Goal: Task Accomplishment & Management: Manage account settings

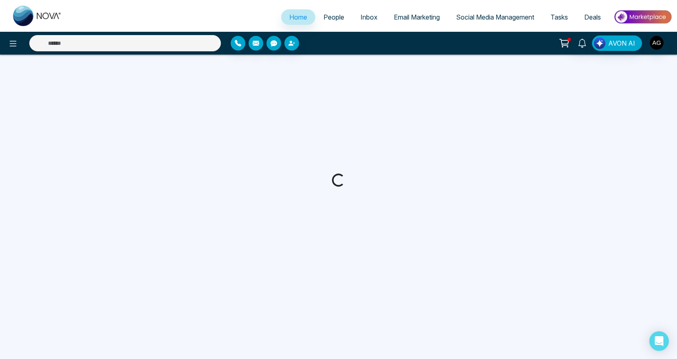
select select "*"
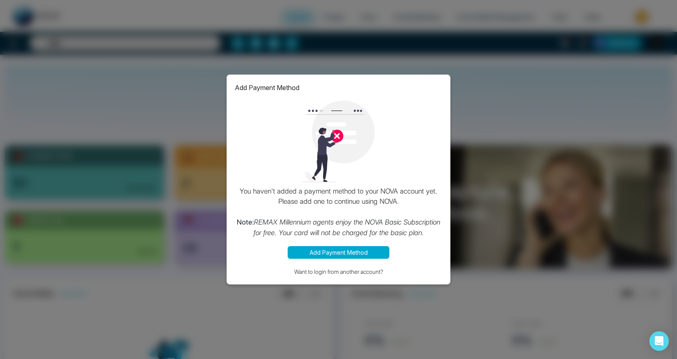
click at [348, 252] on button "Add Payment Method" at bounding box center [339, 252] width 102 height 13
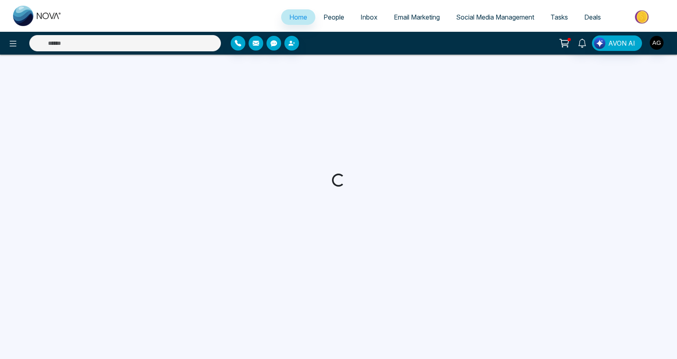
select select "*"
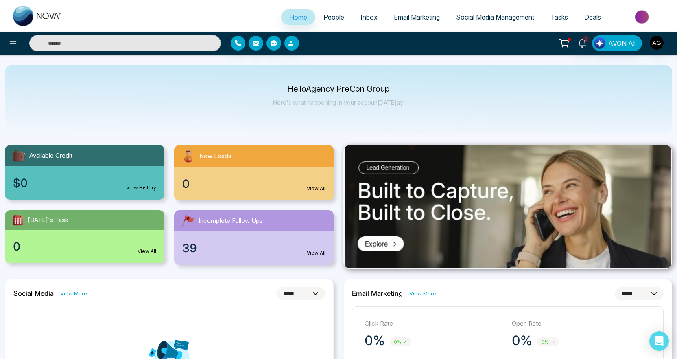
click at [326, 20] on span "People" at bounding box center [334, 17] width 21 height 8
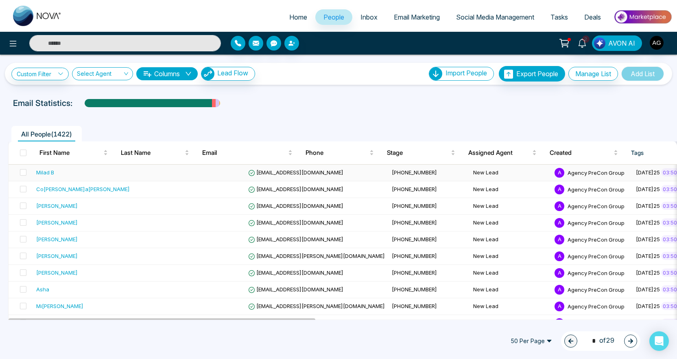
click at [181, 179] on td at bounding box center [204, 172] width 81 height 17
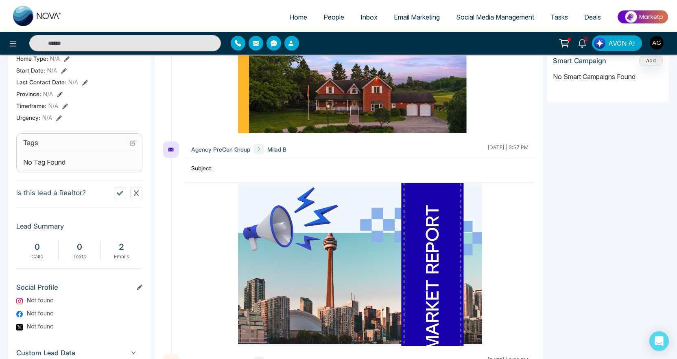
scroll to position [232, 0]
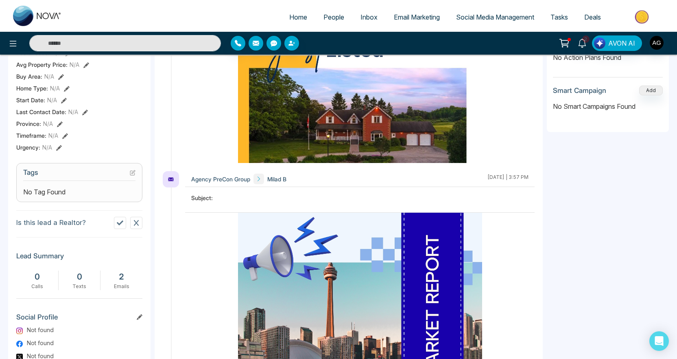
click at [132, 175] on icon at bounding box center [132, 173] width 4 height 4
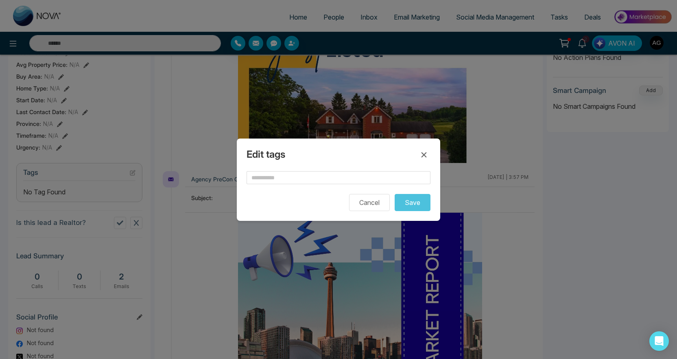
click at [271, 167] on div "Edit tags Cancel Save" at bounding box center [338, 179] width 203 height 82
click at [276, 178] on input "text" at bounding box center [339, 177] width 184 height 13
click at [421, 150] on icon at bounding box center [424, 155] width 10 height 10
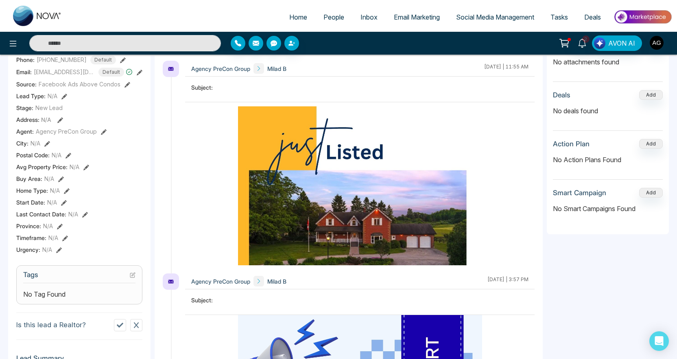
scroll to position [0, 0]
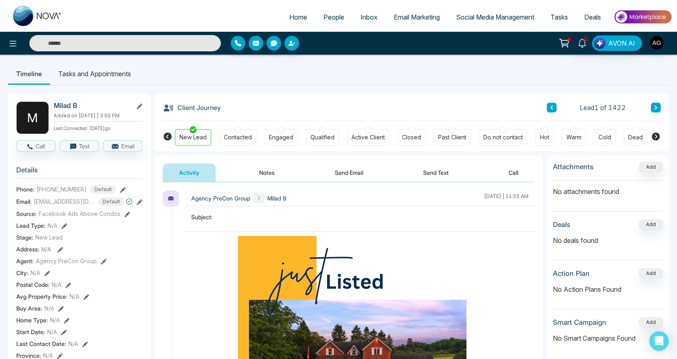
click at [281, 174] on button "Notes" at bounding box center [267, 172] width 48 height 18
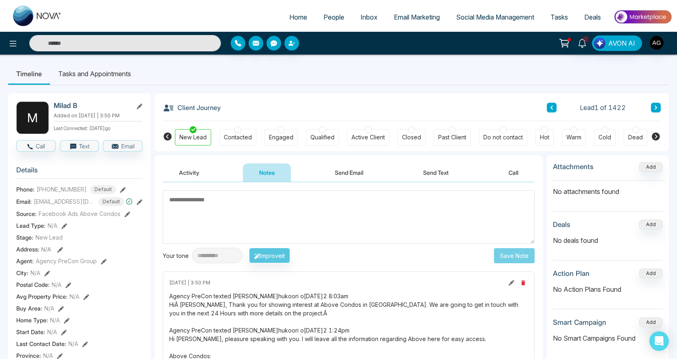
click at [306, 212] on textarea at bounding box center [349, 216] width 372 height 53
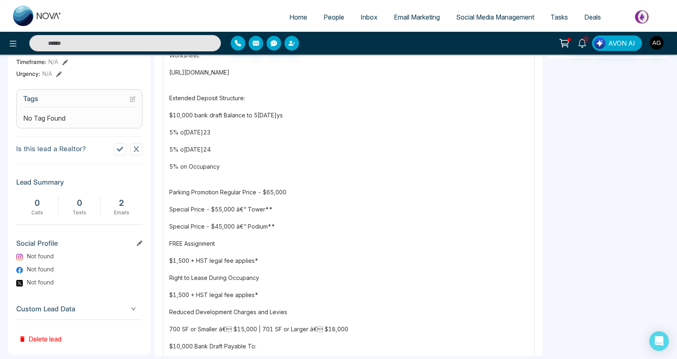
scroll to position [321, 0]
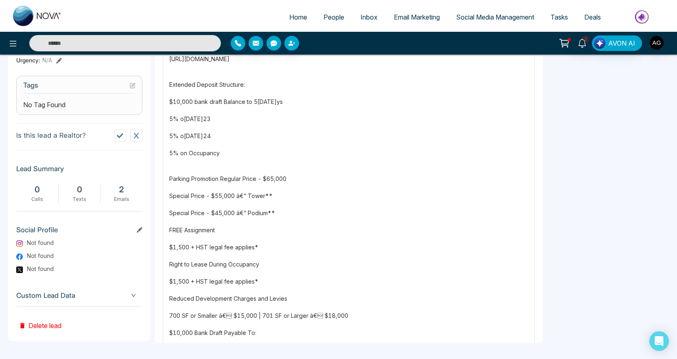
click at [293, 20] on span "Home" at bounding box center [298, 17] width 18 height 8
select select "*"
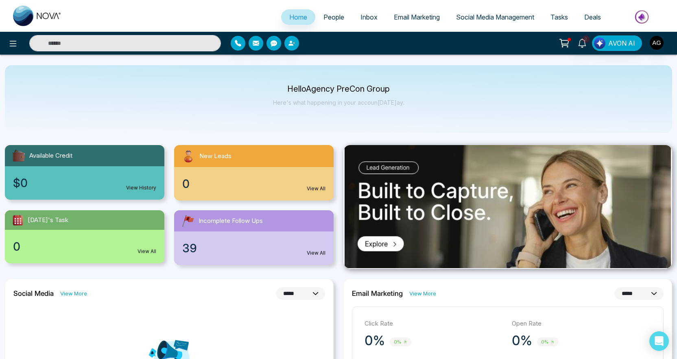
click at [330, 16] on span "People" at bounding box center [334, 17] width 21 height 8
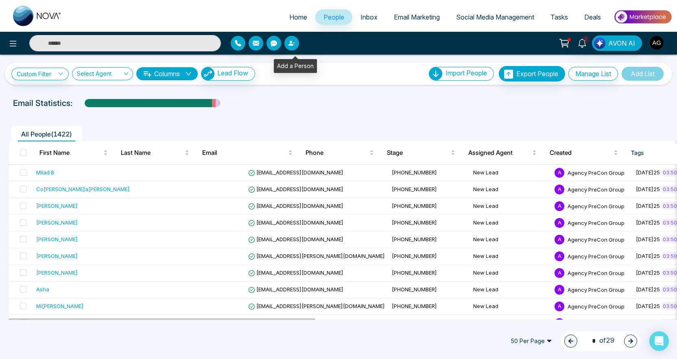
click at [293, 46] on icon "button" at bounding box center [291, 43] width 5 height 5
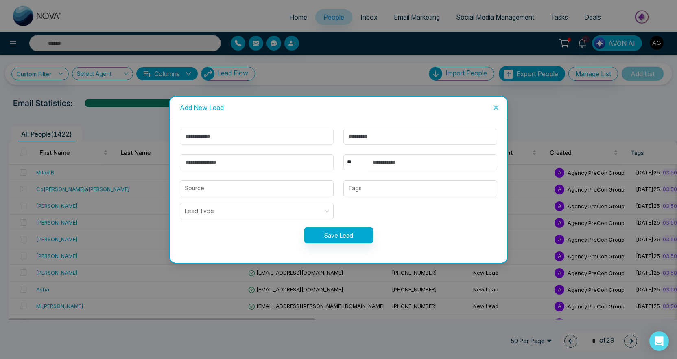
click at [204, 133] on input "text" at bounding box center [257, 137] width 154 height 16
type input "******"
click at [203, 161] on input "email" at bounding box center [257, 162] width 154 height 16
type input "*"
type input "**********"
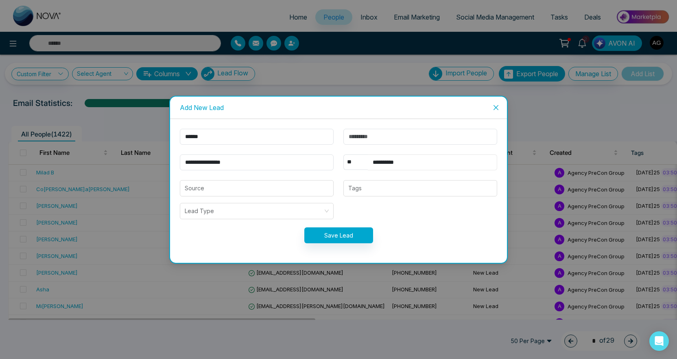
type input "**********"
click at [322, 235] on button "Save Lead" at bounding box center [338, 235] width 69 height 16
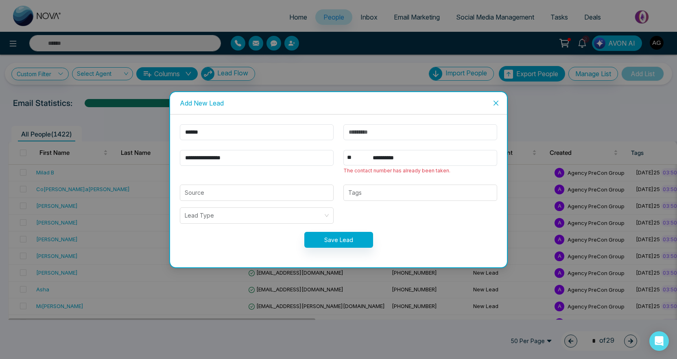
drag, startPoint x: 392, startPoint y: 165, endPoint x: 462, endPoint y: 164, distance: 70.0
click at [462, 164] on div "**********" at bounding box center [421, 162] width 164 height 25
drag, startPoint x: 415, startPoint y: 171, endPoint x: 443, endPoint y: 170, distance: 28.1
click at [443, 170] on div "**********" at bounding box center [421, 162] width 164 height 25
click at [496, 100] on icon "close" at bounding box center [496, 103] width 7 height 7
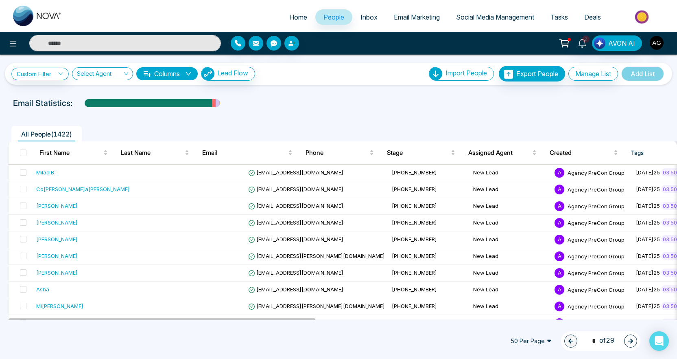
click at [188, 44] on input "text" at bounding box center [125, 43] width 192 height 16
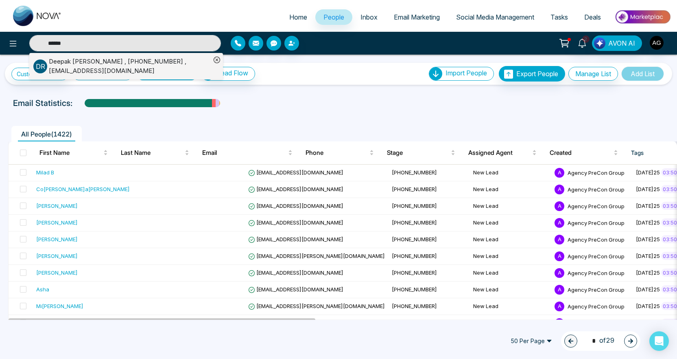
type input "******"
click at [126, 60] on div "Deepak Raj , +19058063418 , marketing@remaxmillennium.ca" at bounding box center [130, 66] width 162 height 18
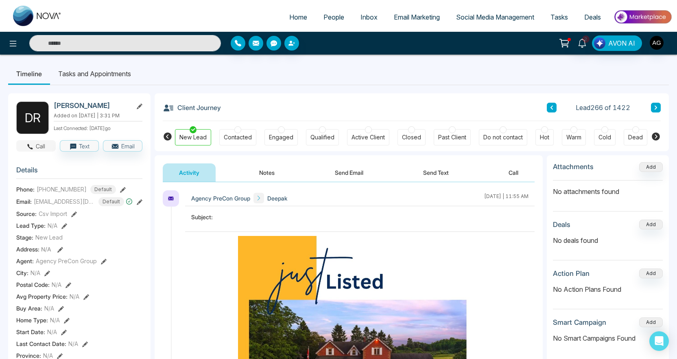
click at [49, 147] on button "Call" at bounding box center [35, 145] width 39 height 11
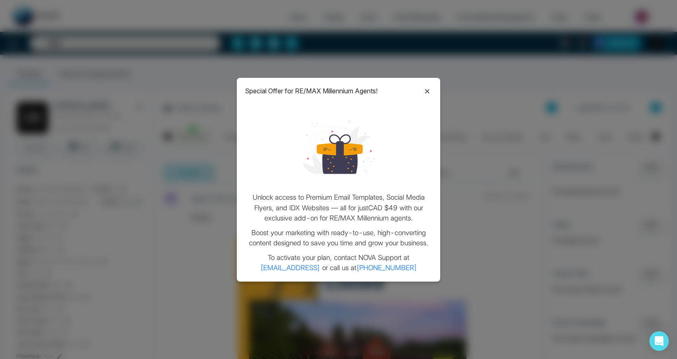
click at [429, 90] on icon at bounding box center [427, 91] width 4 height 4
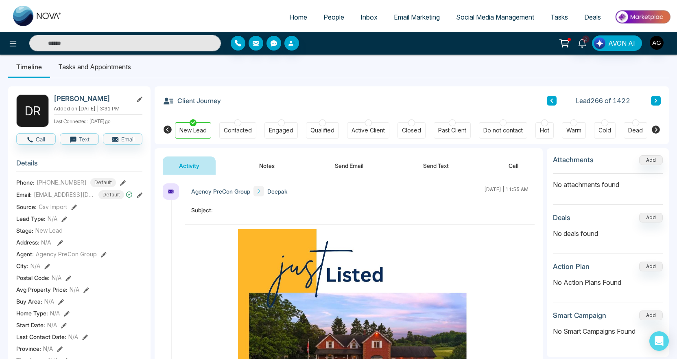
scroll to position [26, 0]
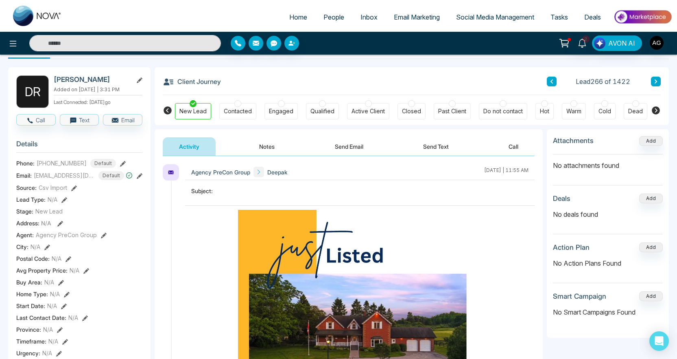
click at [407, 13] on link "Email Marketing" at bounding box center [417, 16] width 62 height 15
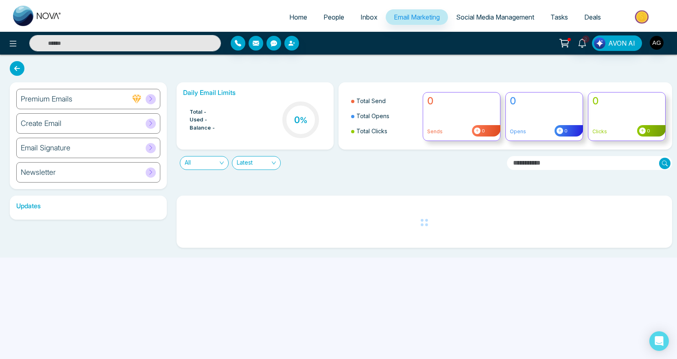
click at [123, 106] on div "Premium Emails" at bounding box center [88, 99] width 144 height 20
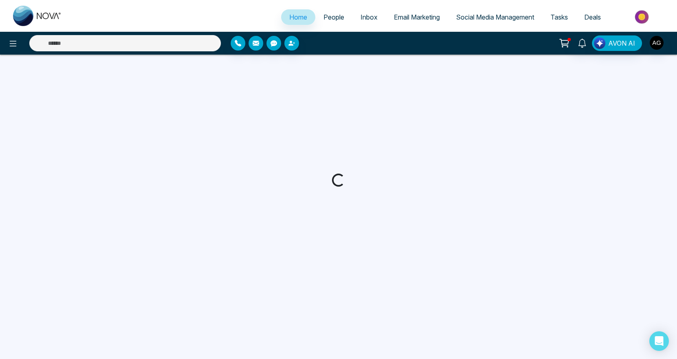
select select "*"
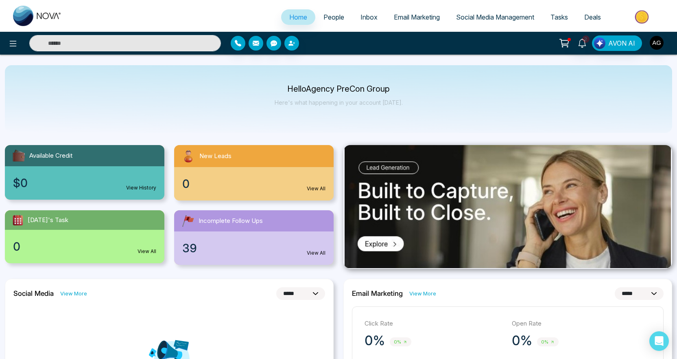
click at [325, 19] on span "People" at bounding box center [334, 17] width 21 height 8
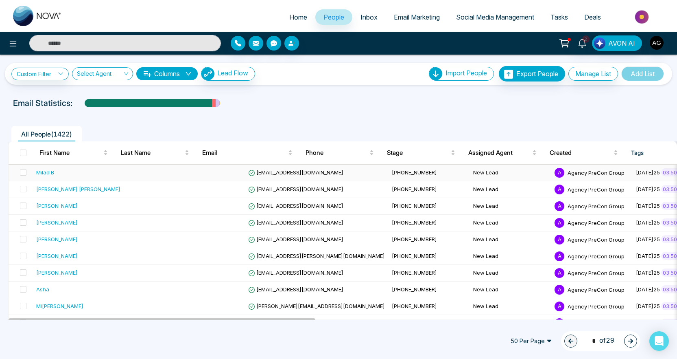
click at [108, 176] on div "Milad B" at bounding box center [98, 172] width 124 height 8
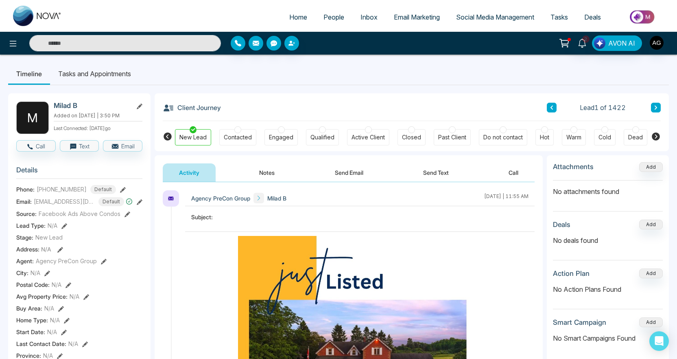
click at [324, 21] on span "People" at bounding box center [334, 17] width 21 height 8
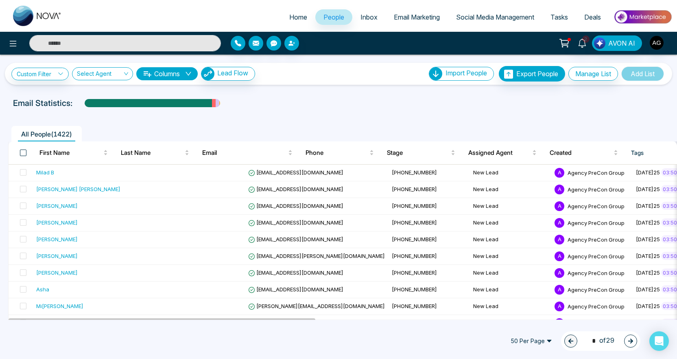
click at [26, 156] on span at bounding box center [23, 152] width 7 height 7
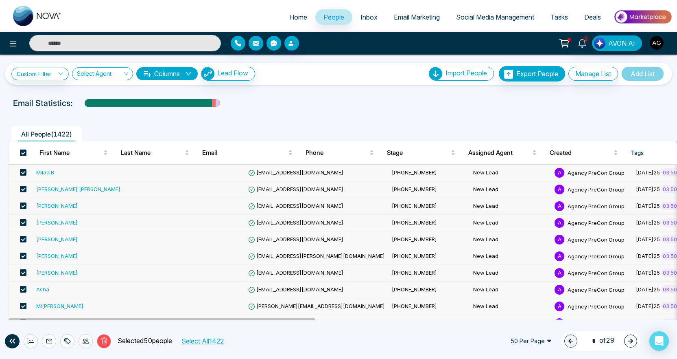
click at [70, 337] on icon at bounding box center [67, 340] width 7 height 7
click at [519, 337] on span "50 Per Page" at bounding box center [531, 340] width 53 height 13
click at [521, 322] on div "100 Per Page" at bounding box center [531, 324] width 43 height 9
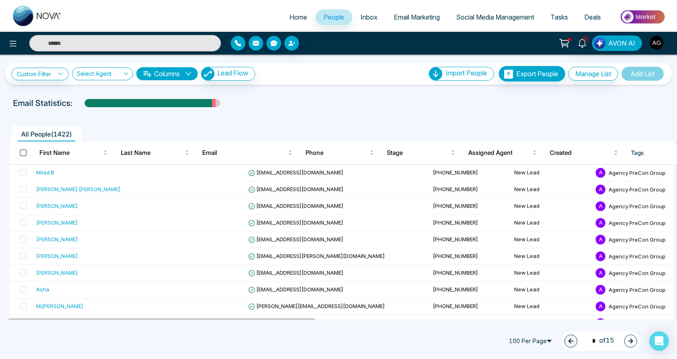
click at [26, 156] on span at bounding box center [23, 152] width 7 height 7
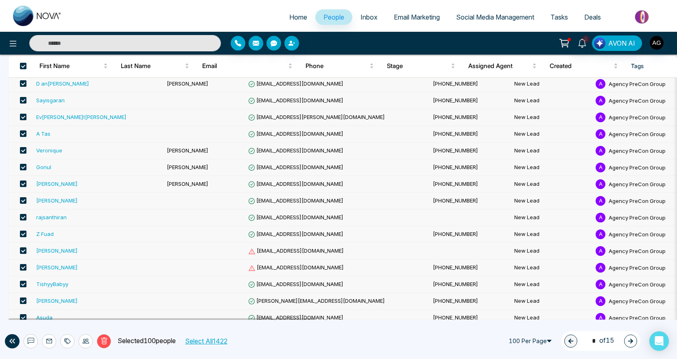
scroll to position [292, 0]
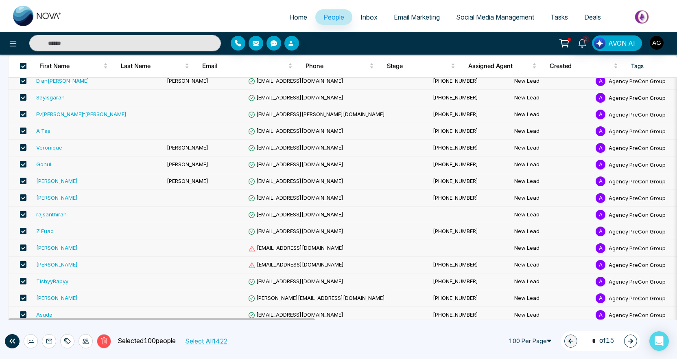
click at [68, 334] on div at bounding box center [67, 341] width 14 height 14
click at [61, 308] on link "Add Tags" at bounding box center [48, 308] width 26 height 7
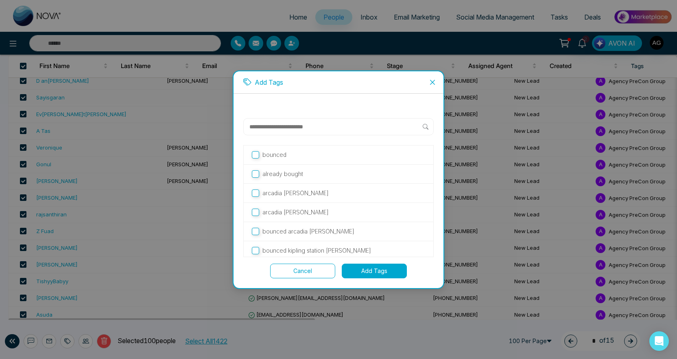
click at [288, 125] on input "text" at bounding box center [336, 127] width 174 height 10
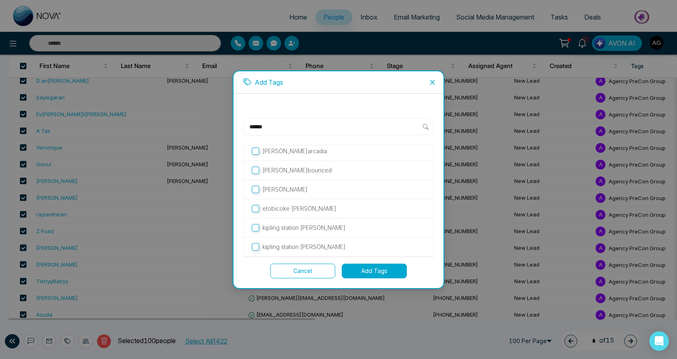
type input "******"
click at [270, 187] on p "[PERSON_NAME]" at bounding box center [285, 189] width 45 height 9
click at [287, 127] on input "******" at bounding box center [336, 127] width 174 height 10
click at [431, 79] on icon "close" at bounding box center [432, 81] width 5 height 5
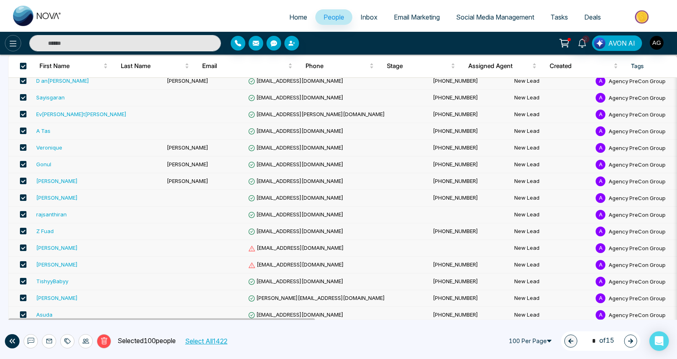
click at [15, 43] on icon at bounding box center [13, 44] width 10 height 10
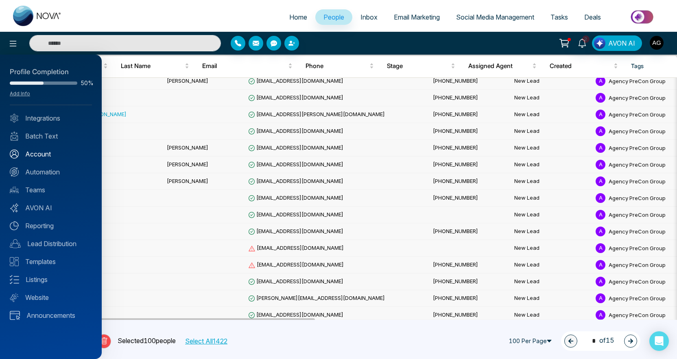
click at [49, 159] on link "Account" at bounding box center [51, 154] width 82 height 10
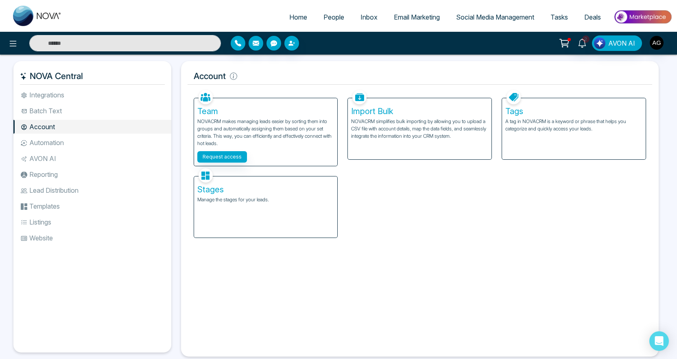
click at [519, 144] on div "Tags A tag in NOVACRM is a keyword or phrase that helps you categorize and quic…" at bounding box center [574, 128] width 144 height 61
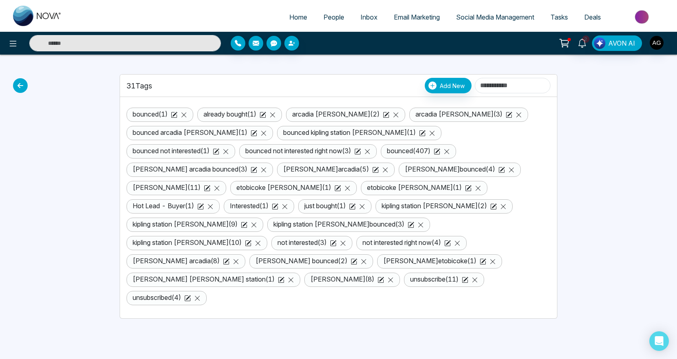
scroll to position [46, 0]
click at [201, 187] on link "denise gottardo ( 11 )" at bounding box center [167, 187] width 68 height 8
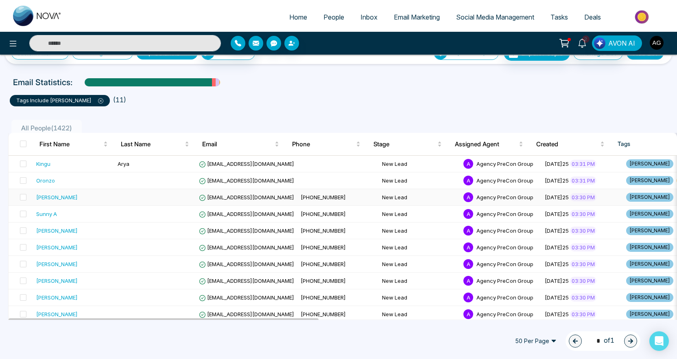
scroll to position [51, 0]
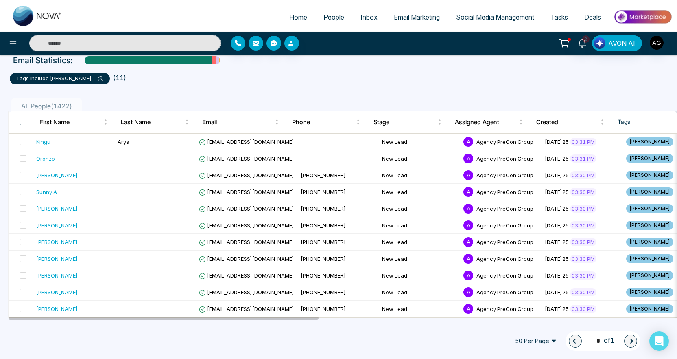
click at [26, 123] on span at bounding box center [23, 121] width 7 height 7
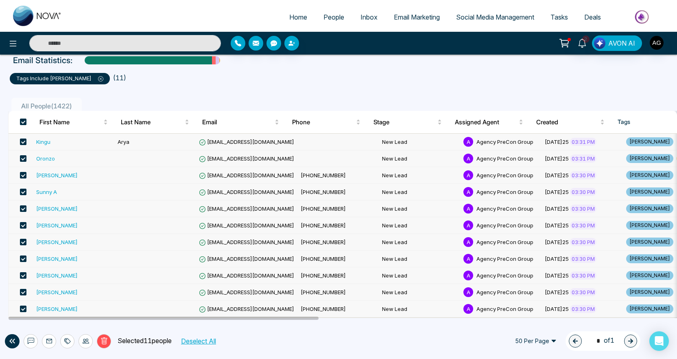
click at [71, 337] on icon at bounding box center [67, 340] width 7 height 7
click at [73, 324] on link "Remove Tags" at bounding box center [53, 321] width 37 height 7
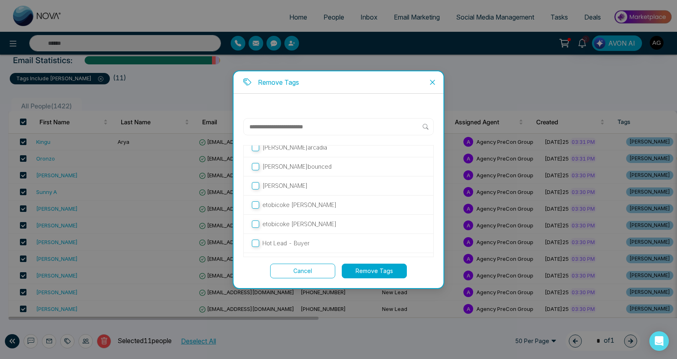
scroll to position [193, 0]
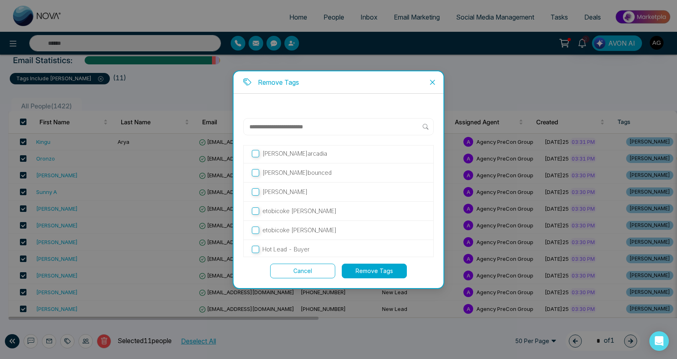
click at [310, 189] on label "[PERSON_NAME]" at bounding box center [338, 191] width 173 height 9
click at [386, 274] on button "Remove Tags" at bounding box center [374, 270] width 65 height 15
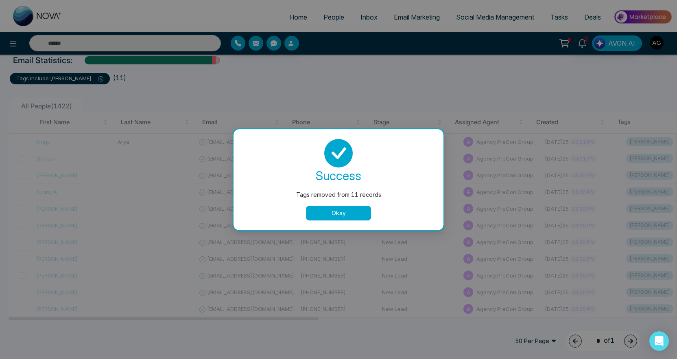
scroll to position [0, 0]
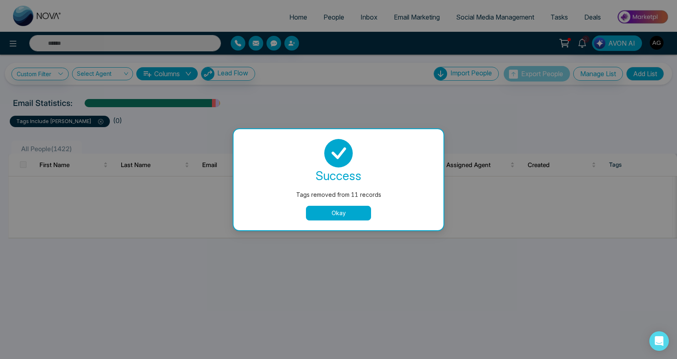
click at [337, 207] on button "Okay" at bounding box center [338, 213] width 65 height 15
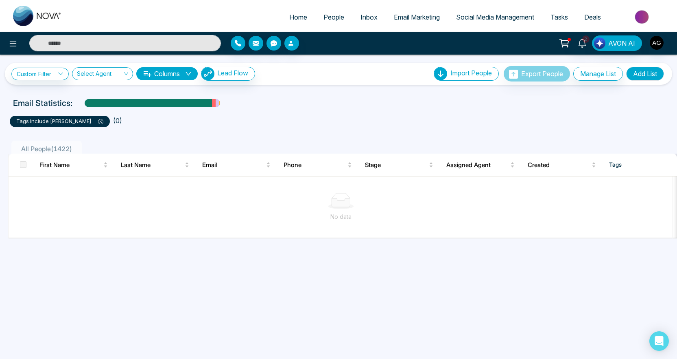
click at [324, 20] on span "People" at bounding box center [334, 17] width 21 height 8
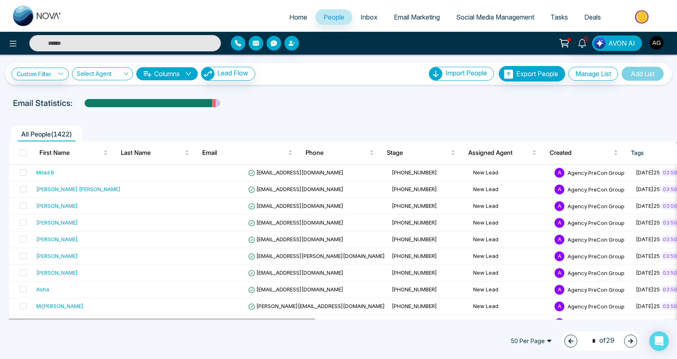
click at [518, 336] on span "50 Per Page" at bounding box center [531, 340] width 53 height 13
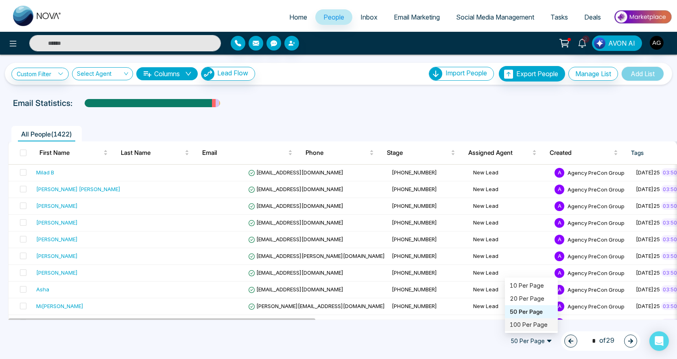
click at [518, 323] on div "100 Per Page" at bounding box center [531, 324] width 43 height 9
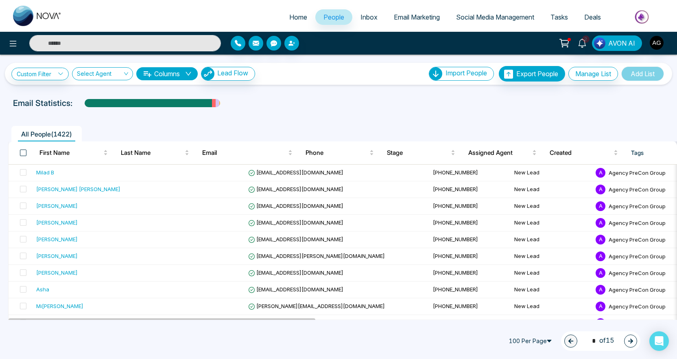
click at [26, 156] on span at bounding box center [23, 152] width 7 height 7
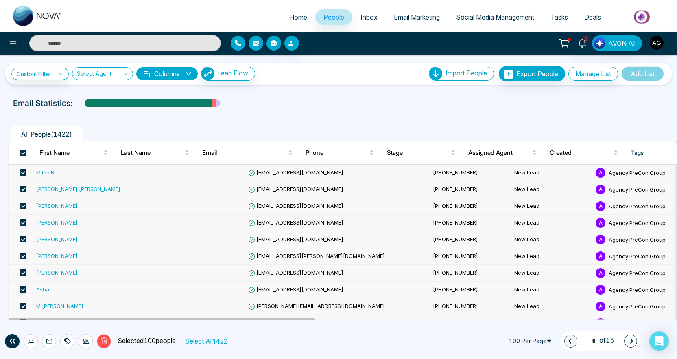
click at [68, 337] on icon at bounding box center [67, 340] width 7 height 7
click at [61, 306] on link "Add Tags" at bounding box center [48, 308] width 26 height 7
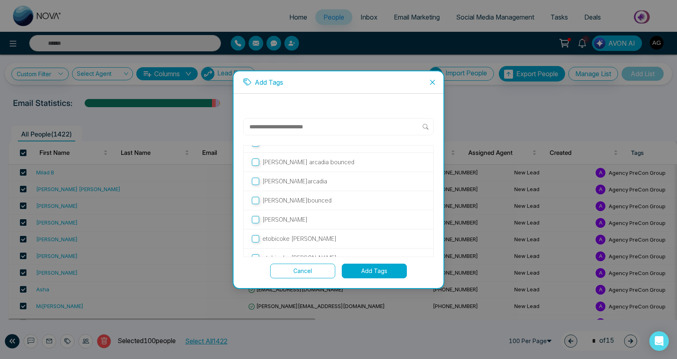
scroll to position [167, 0]
click at [302, 213] on p "[PERSON_NAME]" at bounding box center [285, 216] width 45 height 9
click at [390, 264] on button "Add Tags" at bounding box center [374, 270] width 65 height 15
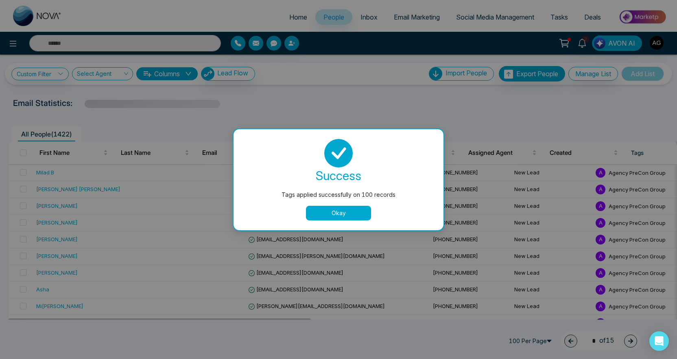
click at [353, 208] on button "Okay" at bounding box center [338, 213] width 65 height 15
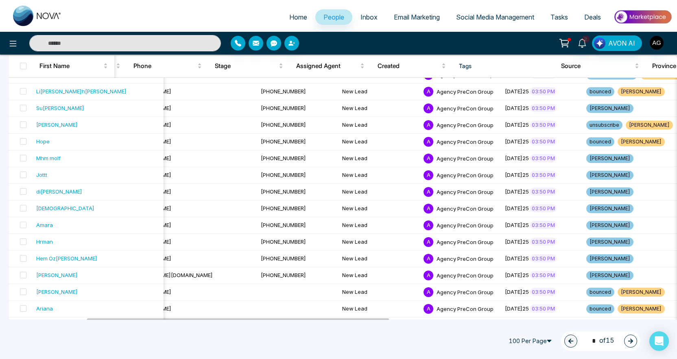
scroll to position [563, 0]
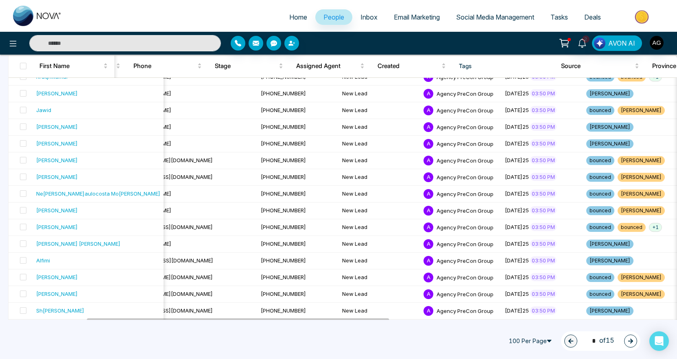
click at [630, 338] on icon "button" at bounding box center [631, 341] width 6 height 6
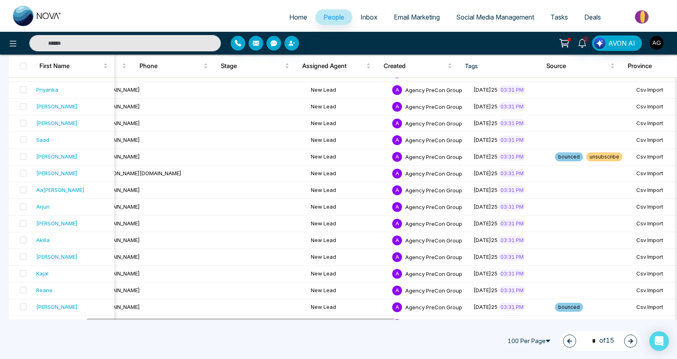
scroll to position [0, 0]
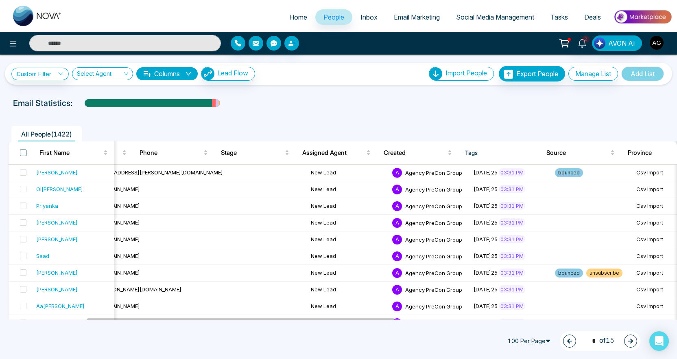
click at [24, 156] on span at bounding box center [23, 152] width 7 height 7
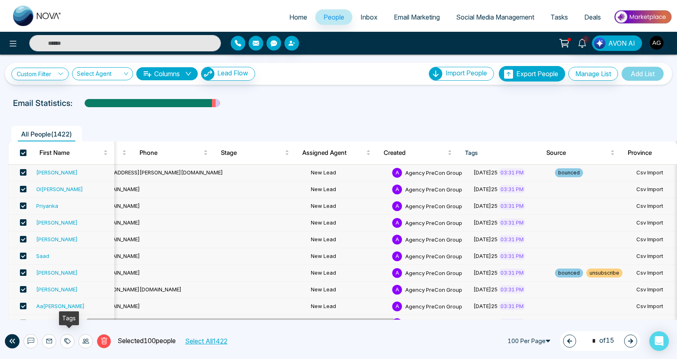
click at [68, 338] on icon at bounding box center [68, 341] width 6 height 6
click at [61, 309] on link "Add Tags" at bounding box center [48, 308] width 26 height 7
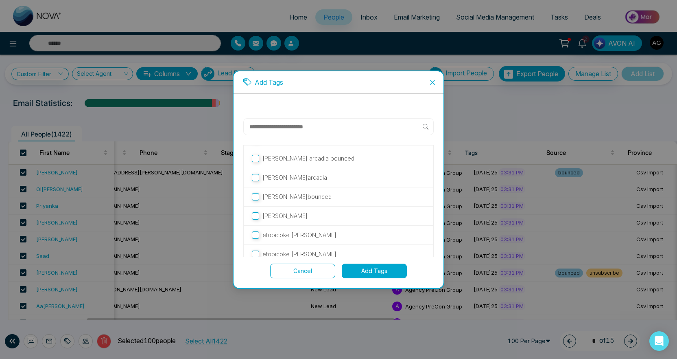
scroll to position [176, 0]
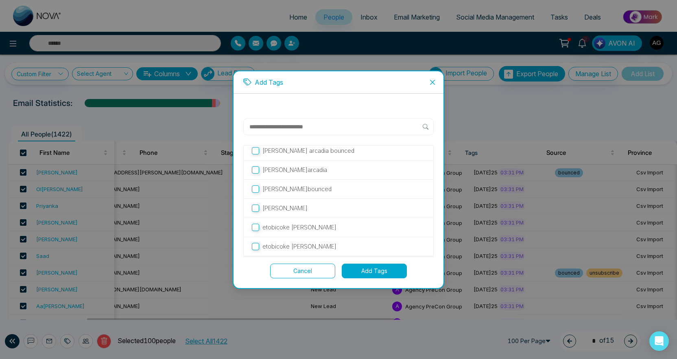
click at [306, 203] on label "[PERSON_NAME]" at bounding box center [338, 207] width 173 height 9
click at [364, 267] on button "Add Tags" at bounding box center [374, 270] width 65 height 15
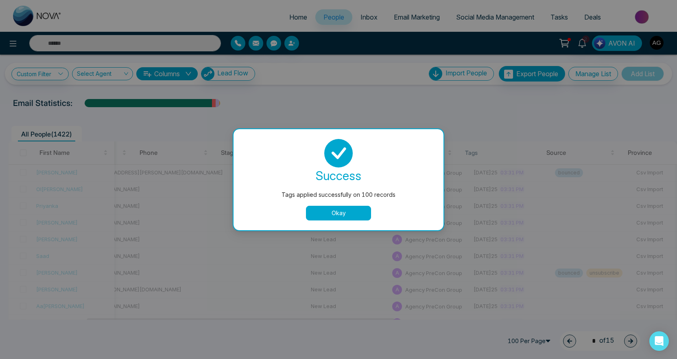
click at [335, 214] on button "Okay" at bounding box center [338, 213] width 65 height 15
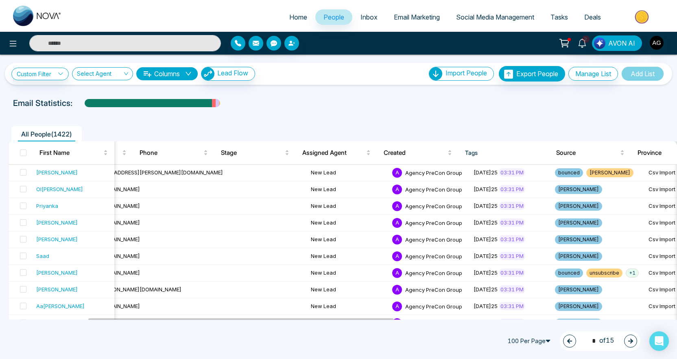
click at [60, 138] on span "All People ( 1422 )" at bounding box center [46, 134] width 57 height 8
type input "*"
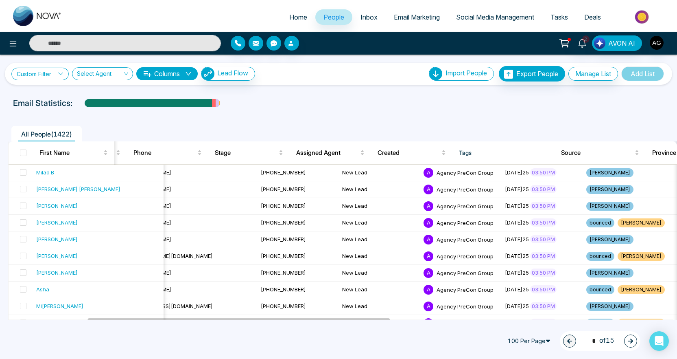
click at [46, 78] on link "Custom Filter" at bounding box center [39, 74] width 57 height 13
click at [58, 95] on input "search" at bounding box center [57, 94] width 66 height 12
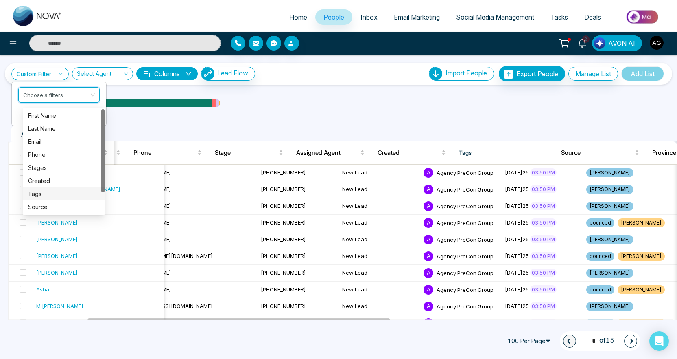
click at [57, 191] on div "Tags" at bounding box center [64, 193] width 72 height 9
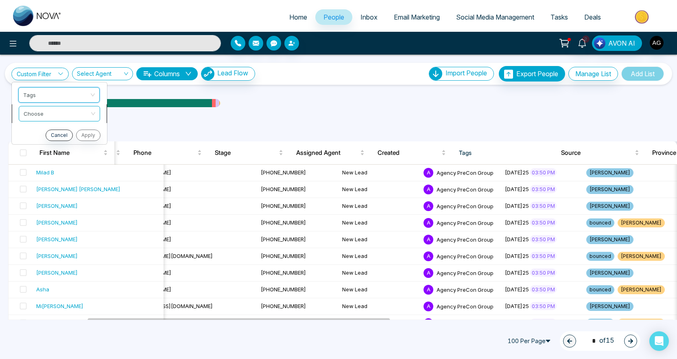
click at [59, 116] on input "search" at bounding box center [57, 112] width 66 height 12
click at [59, 136] on div "include" at bounding box center [64, 135] width 72 height 9
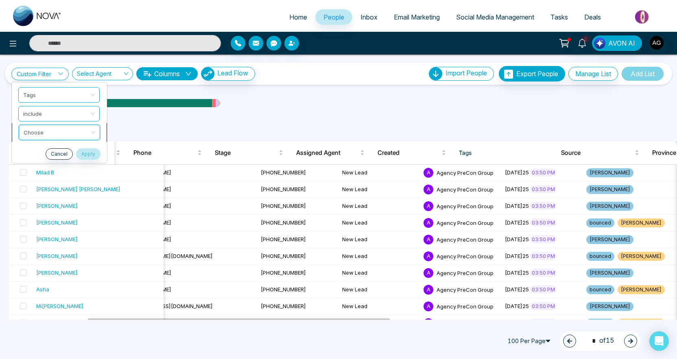
click at [62, 137] on input "search" at bounding box center [57, 131] width 66 height 12
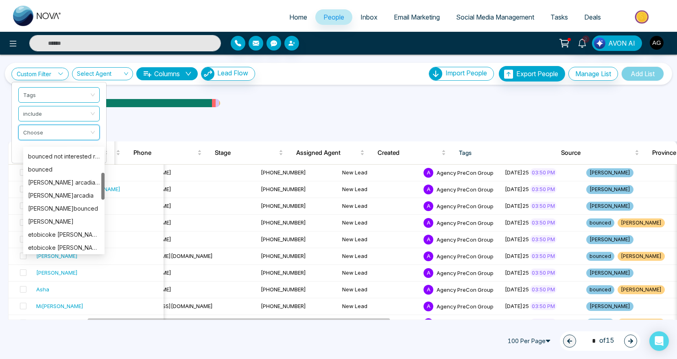
scroll to position [94, 0]
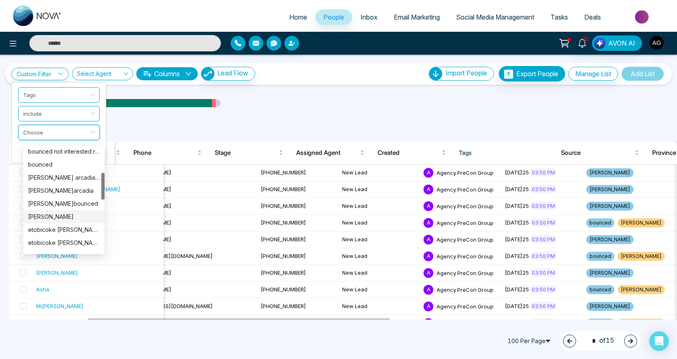
click at [67, 216] on div "[PERSON_NAME]" at bounding box center [64, 216] width 72 height 9
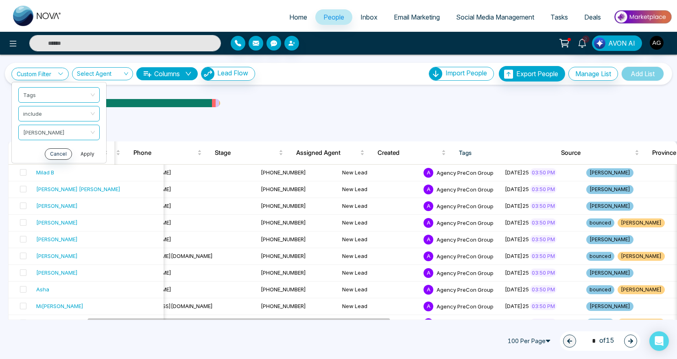
click at [90, 160] on button "Apply" at bounding box center [87, 153] width 24 height 11
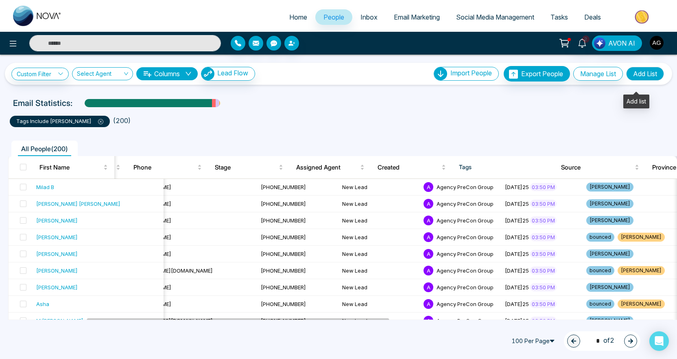
click at [636, 79] on button "Add List" at bounding box center [645, 74] width 38 height 14
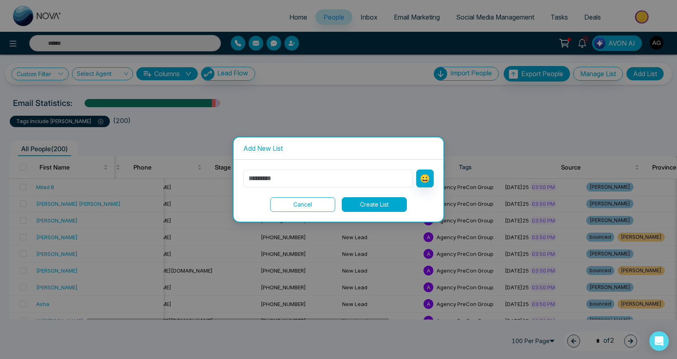
click at [363, 181] on input "text" at bounding box center [328, 178] width 170 height 18
type input "******"
click at [362, 199] on button "Create List" at bounding box center [374, 204] width 65 height 15
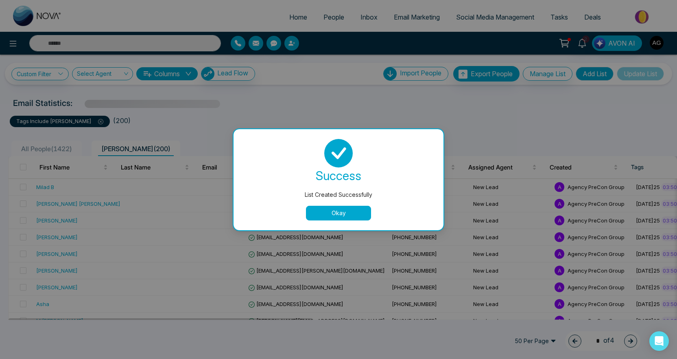
click at [339, 207] on button "Okay" at bounding box center [338, 213] width 65 height 15
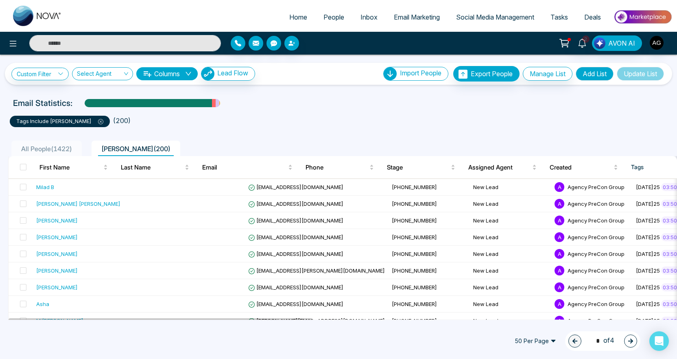
click at [67, 153] on span "All People ( 1422 )" at bounding box center [46, 148] width 57 height 8
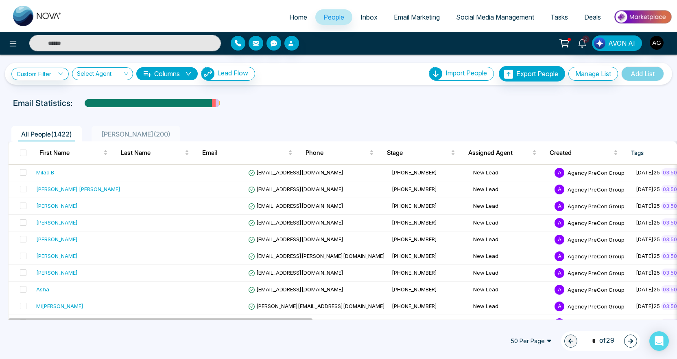
click at [143, 138] on span "Denise ( 200 )" at bounding box center [136, 134] width 76 height 8
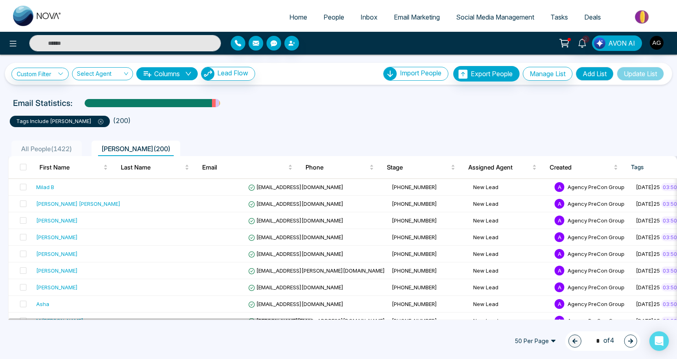
click at [631, 339] on icon "button" at bounding box center [630, 340] width 5 height 5
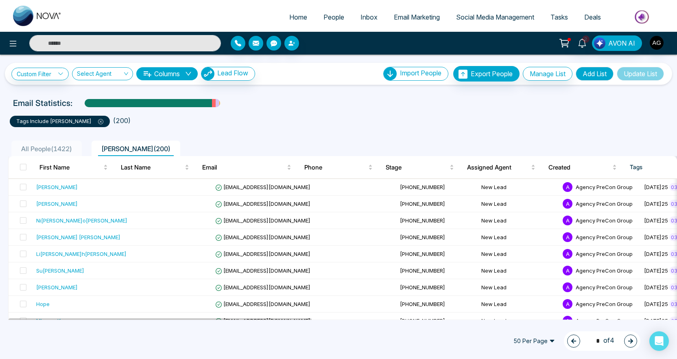
click at [516, 334] on span "50 Per Page" at bounding box center [534, 340] width 53 height 13
click at [516, 324] on div "100 Per Page" at bounding box center [534, 324] width 43 height 9
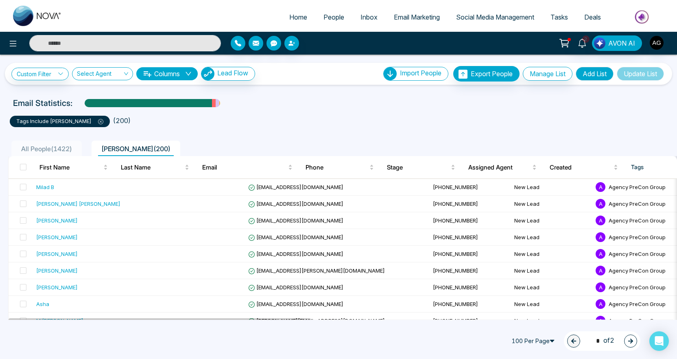
click at [628, 341] on icon "button" at bounding box center [631, 341] width 6 height 6
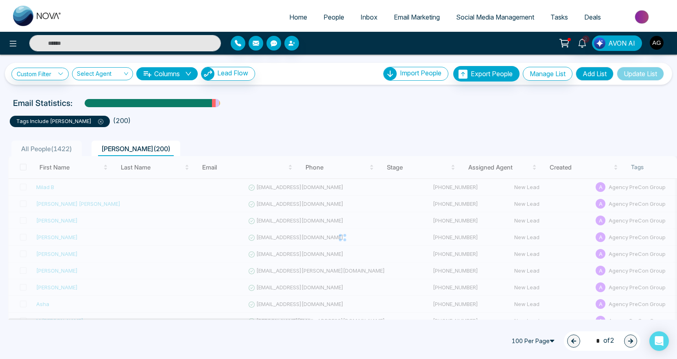
type input "*"
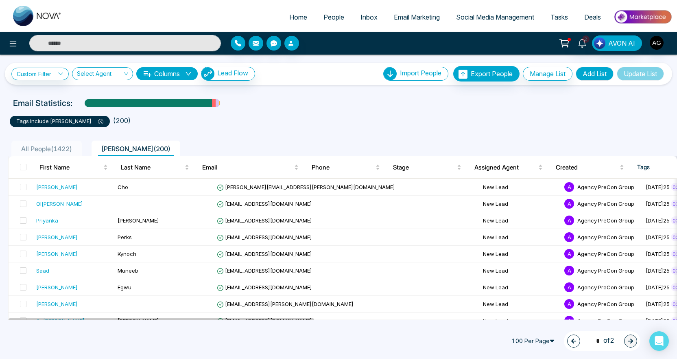
click at [62, 153] on span "All People ( 1422 )" at bounding box center [46, 148] width 57 height 8
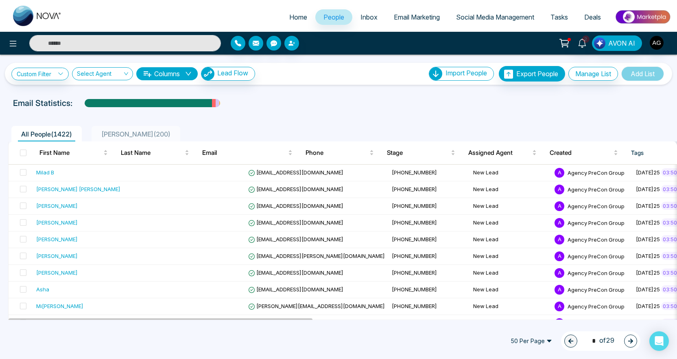
click at [528, 335] on span "50 Per Page" at bounding box center [531, 340] width 53 height 13
click at [523, 321] on div "100 Per Page" at bounding box center [531, 324] width 43 height 9
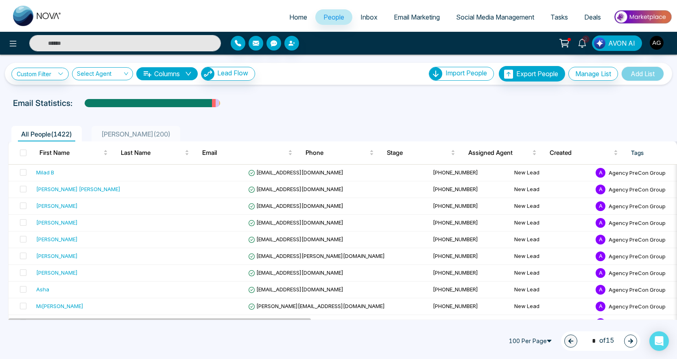
click at [637, 337] on button "button" at bounding box center [630, 340] width 13 height 13
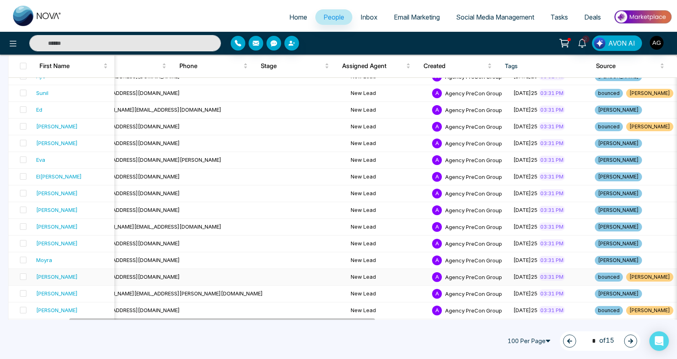
scroll to position [1430, 0]
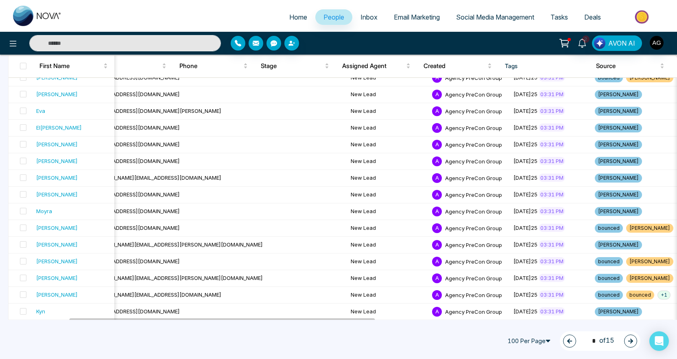
click at [629, 341] on icon "button" at bounding box center [631, 341] width 6 height 6
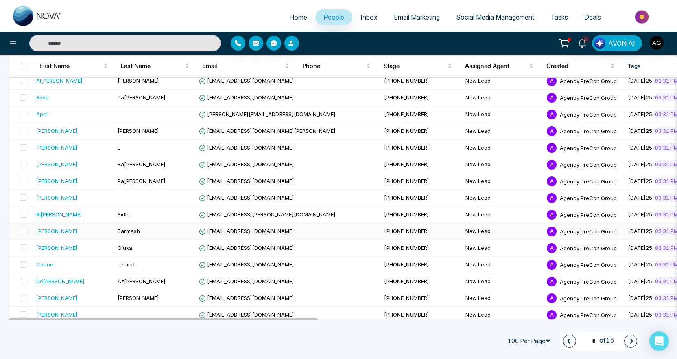
scroll to position [0, 0]
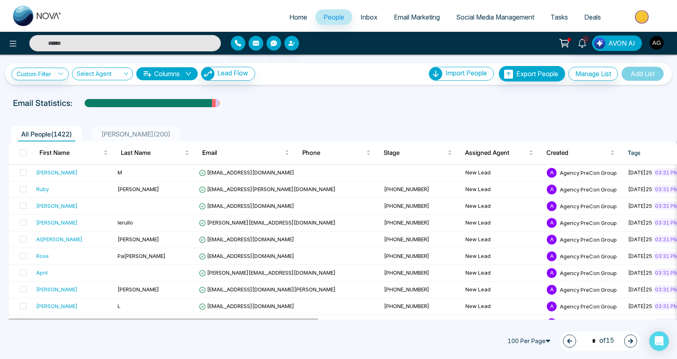
click at [27, 156] on th at bounding box center [21, 152] width 24 height 23
click at [26, 156] on span at bounding box center [23, 152] width 7 height 7
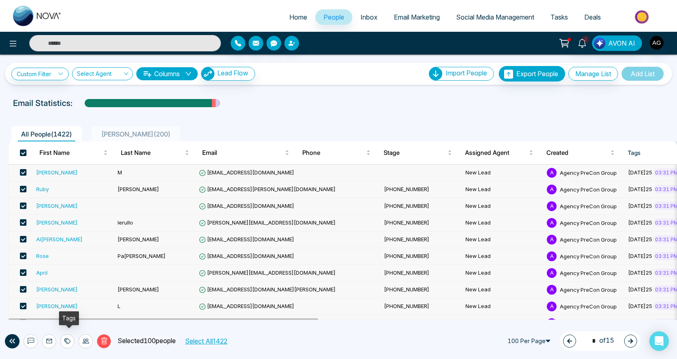
click at [71, 338] on icon at bounding box center [67, 340] width 7 height 7
click at [61, 301] on ul "Add Tags Remove Tags" at bounding box center [68, 315] width 81 height 31
click at [61, 306] on link "Add Tags" at bounding box center [48, 308] width 26 height 7
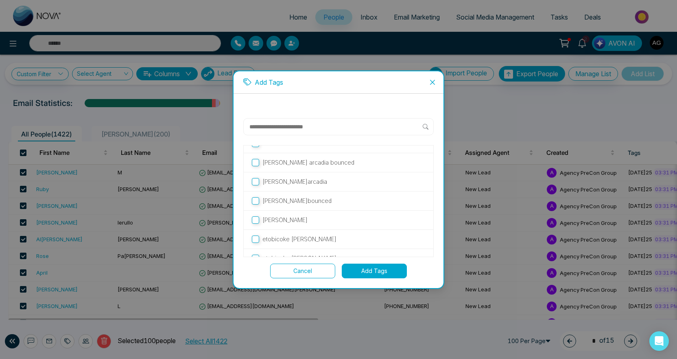
scroll to position [165, 0]
click at [289, 220] on p "[PERSON_NAME]" at bounding box center [285, 218] width 45 height 9
click at [374, 269] on button "Add Tags" at bounding box center [374, 270] width 65 height 15
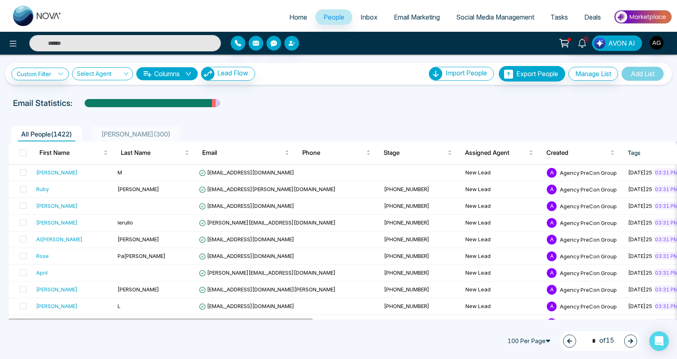
click at [629, 339] on icon "button" at bounding box center [630, 340] width 5 height 5
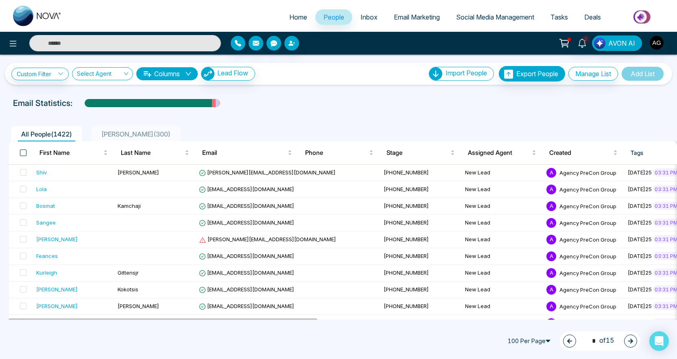
click at [26, 156] on span at bounding box center [23, 152] width 7 height 7
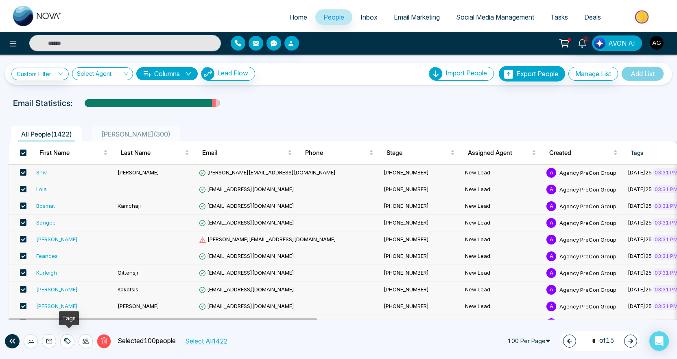
click at [69, 339] on icon at bounding box center [67, 340] width 7 height 7
click at [61, 307] on link "Add Tags" at bounding box center [48, 308] width 26 height 7
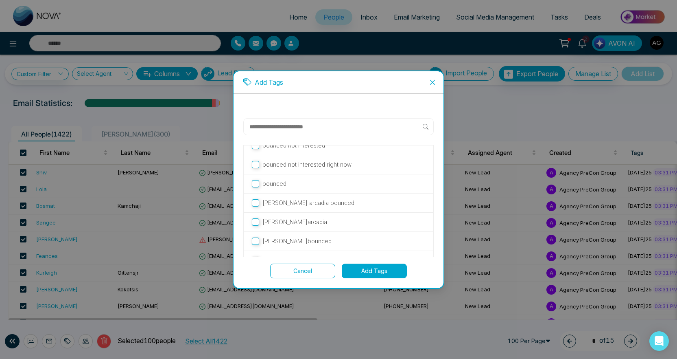
scroll to position [141, 0]
click at [382, 271] on button "Add Tags" at bounding box center [374, 270] width 65 height 15
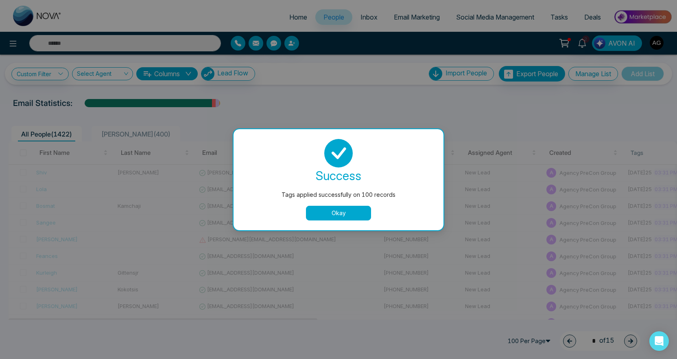
click at [345, 217] on button "Okay" at bounding box center [338, 213] width 65 height 15
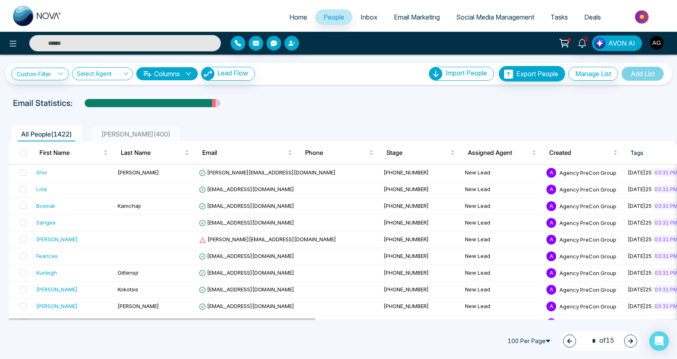
click at [633, 338] on icon "button" at bounding box center [631, 341] width 6 height 6
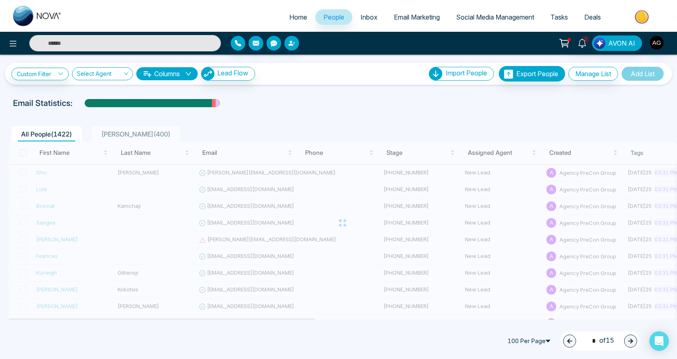
type input "*"
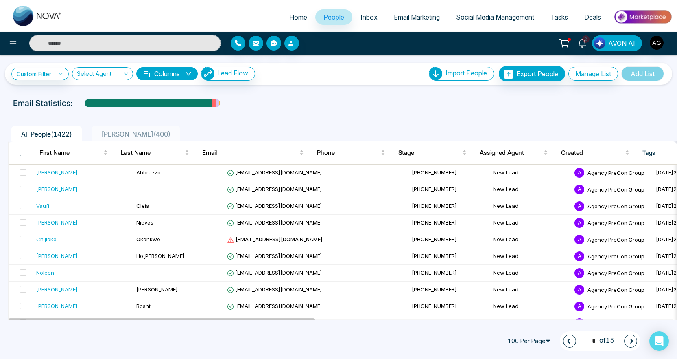
click at [26, 156] on span at bounding box center [23, 152] width 7 height 7
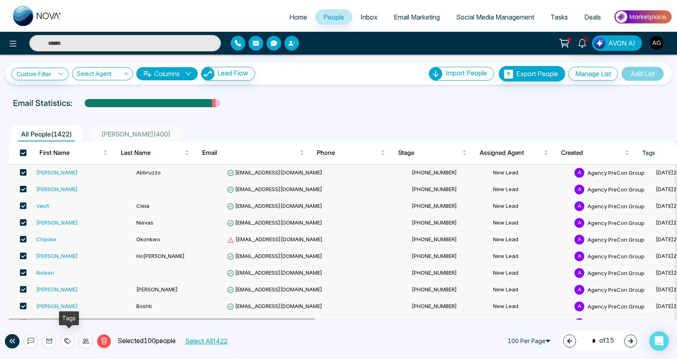
click at [69, 334] on div at bounding box center [67, 341] width 14 height 14
click at [61, 305] on link "Add Tags" at bounding box center [48, 308] width 26 height 7
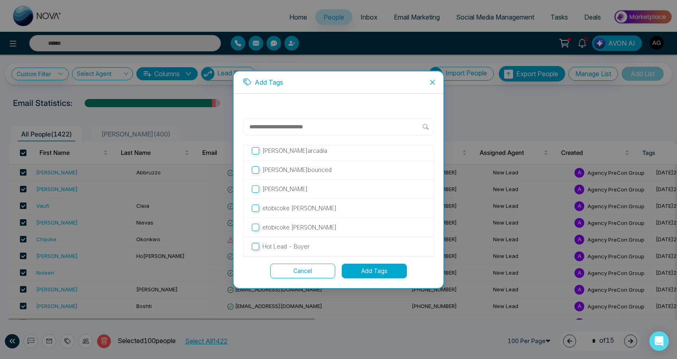
scroll to position [148, 0]
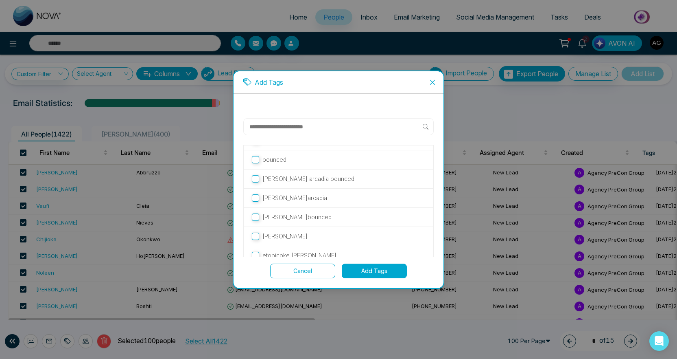
click at [385, 266] on button "Add Tags" at bounding box center [374, 270] width 65 height 15
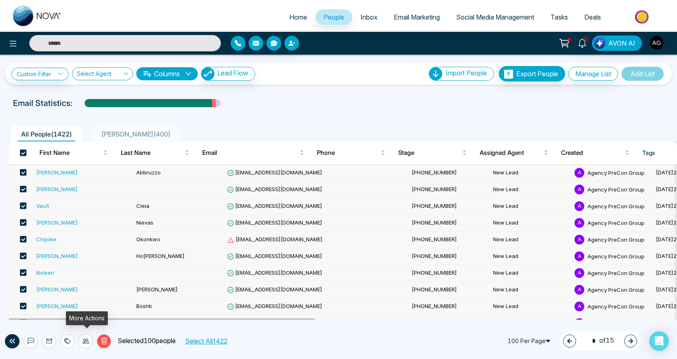
click at [71, 338] on icon at bounding box center [68, 341] width 6 height 6
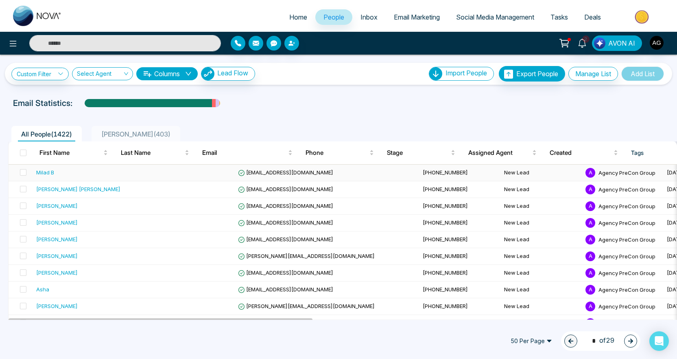
click at [89, 176] on div "Milad B" at bounding box center [93, 172] width 114 height 8
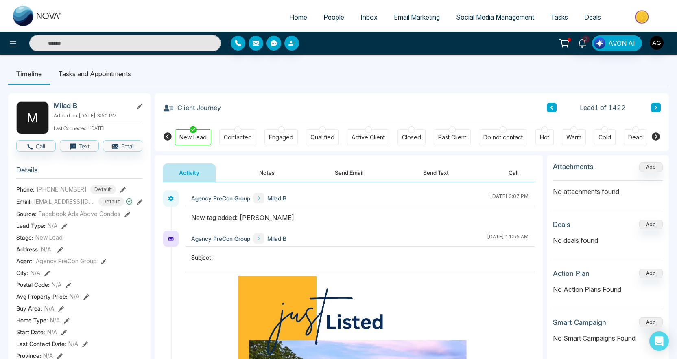
click at [233, 137] on div "Contacted" at bounding box center [238, 137] width 28 height 8
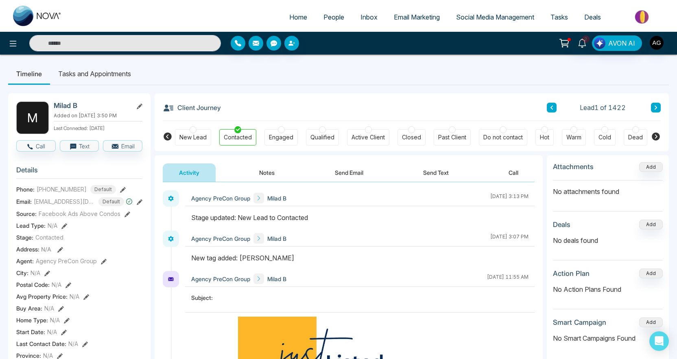
click at [265, 169] on button "Notes" at bounding box center [267, 172] width 48 height 18
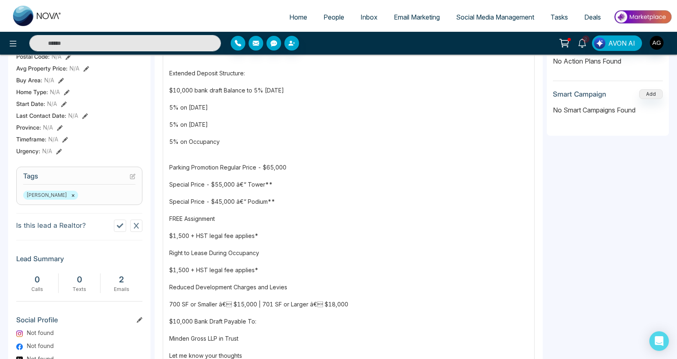
scroll to position [229, 0]
click at [112, 191] on section "Tags [PERSON_NAME] ×" at bounding box center [79, 185] width 126 height 38
click at [127, 177] on h3 "Tags" at bounding box center [79, 177] width 112 height 13
click at [132, 176] on icon at bounding box center [133, 176] width 6 height 6
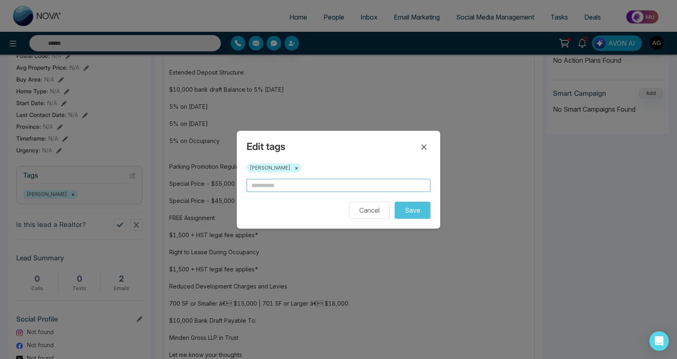
click at [289, 188] on input "text" at bounding box center [339, 185] width 184 height 13
click at [422, 142] on icon at bounding box center [424, 147] width 10 height 10
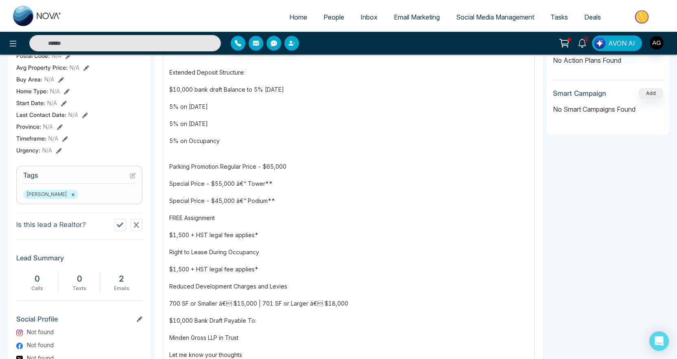
click at [290, 20] on span "Home" at bounding box center [298, 17] width 18 height 8
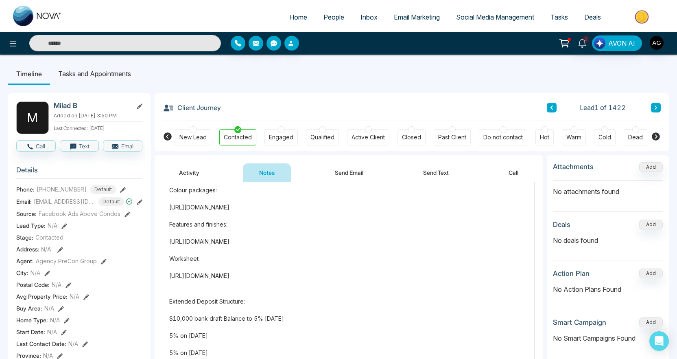
select select "*"
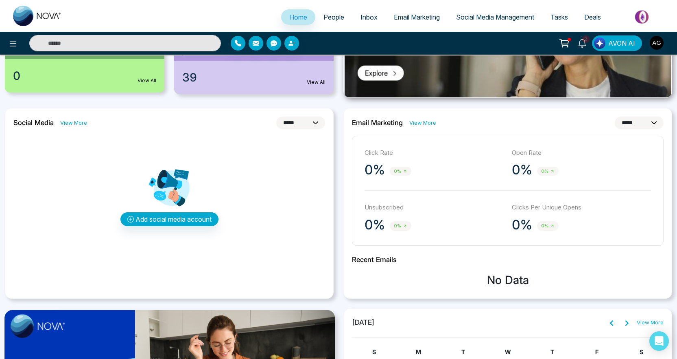
scroll to position [146, 0]
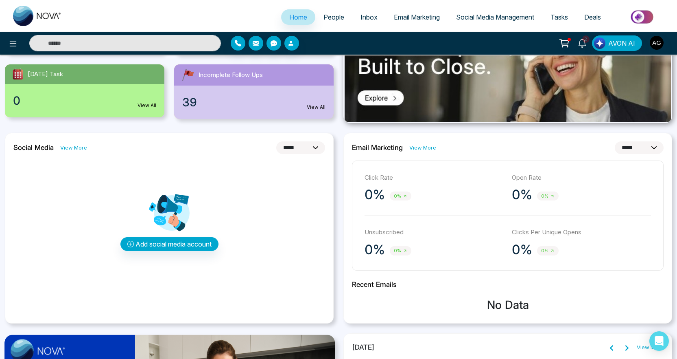
click at [324, 21] on span "People" at bounding box center [334, 17] width 21 height 8
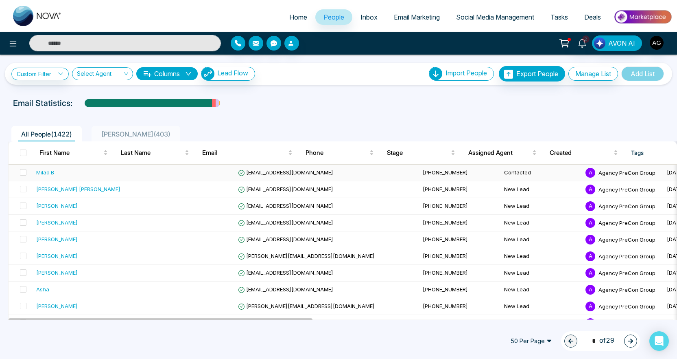
click at [57, 176] on div "Milad B" at bounding box center [93, 172] width 114 height 8
